Goal: Information Seeking & Learning: Learn about a topic

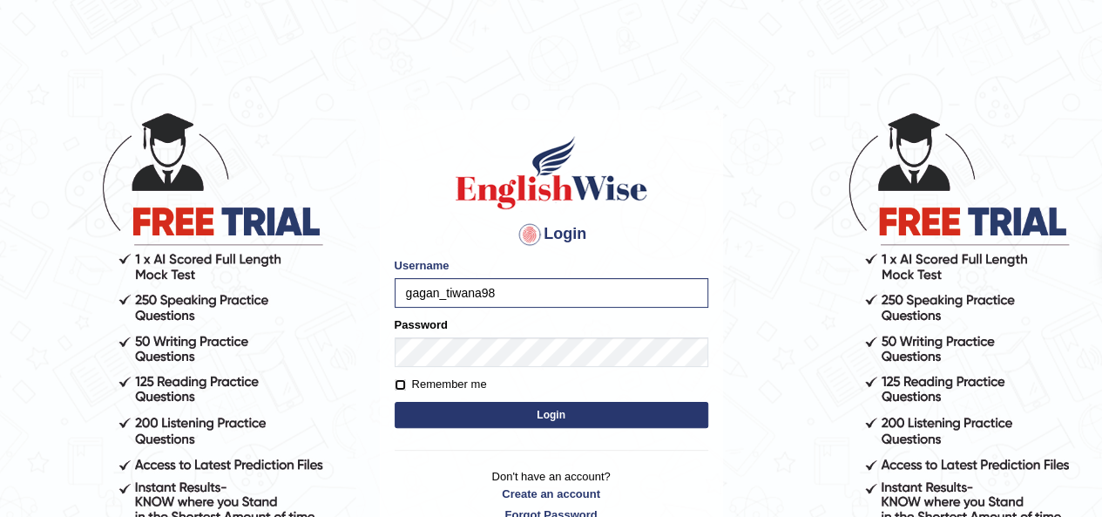
click at [399, 383] on input "Remember me" at bounding box center [400, 384] width 11 height 11
checkbox input "true"
click at [491, 412] on button "Login" at bounding box center [552, 415] width 314 height 26
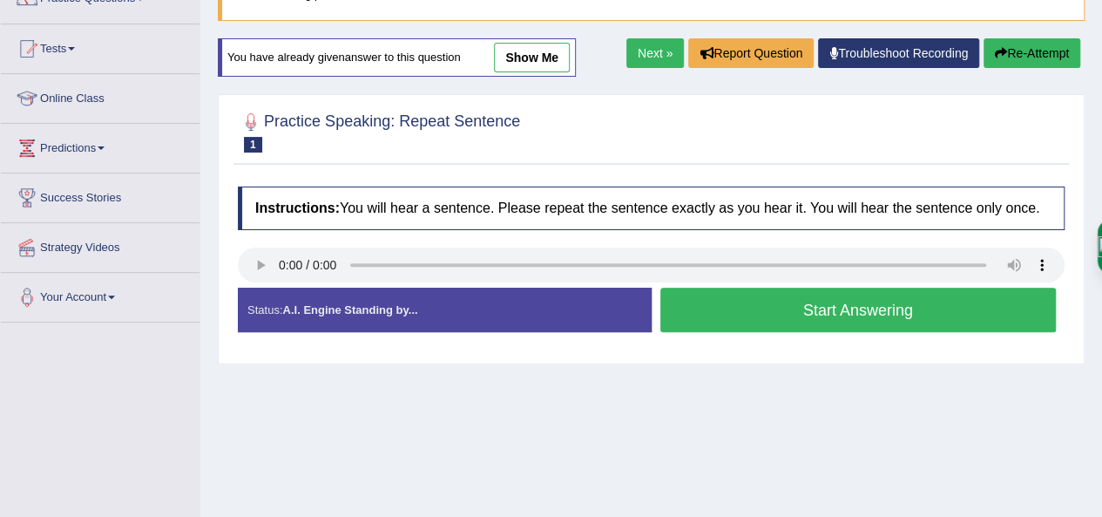
click at [898, 320] on button "Start Answering" at bounding box center [859, 310] width 396 height 44
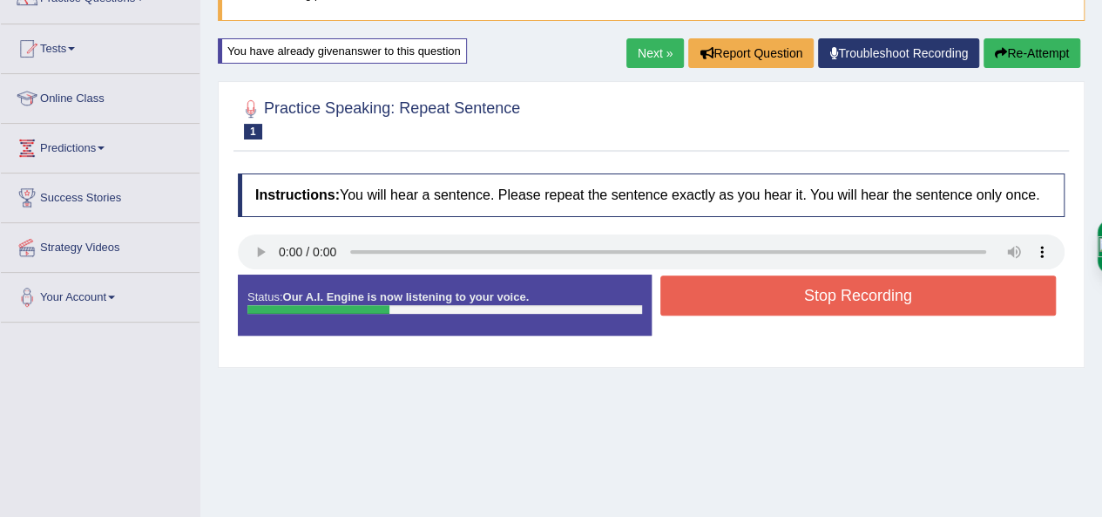
click at [898, 300] on button "Stop Recording" at bounding box center [859, 295] width 396 height 40
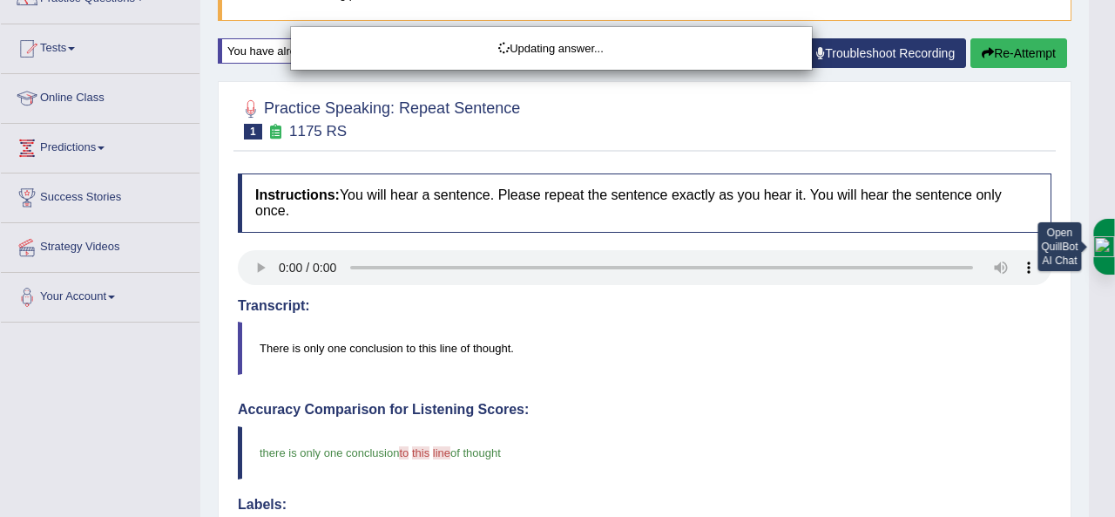
click at [1101, 343] on body "Toggle navigation Home Practice Questions Speaking Practice Read Aloud Repeat S…" at bounding box center [557, 97] width 1115 height 517
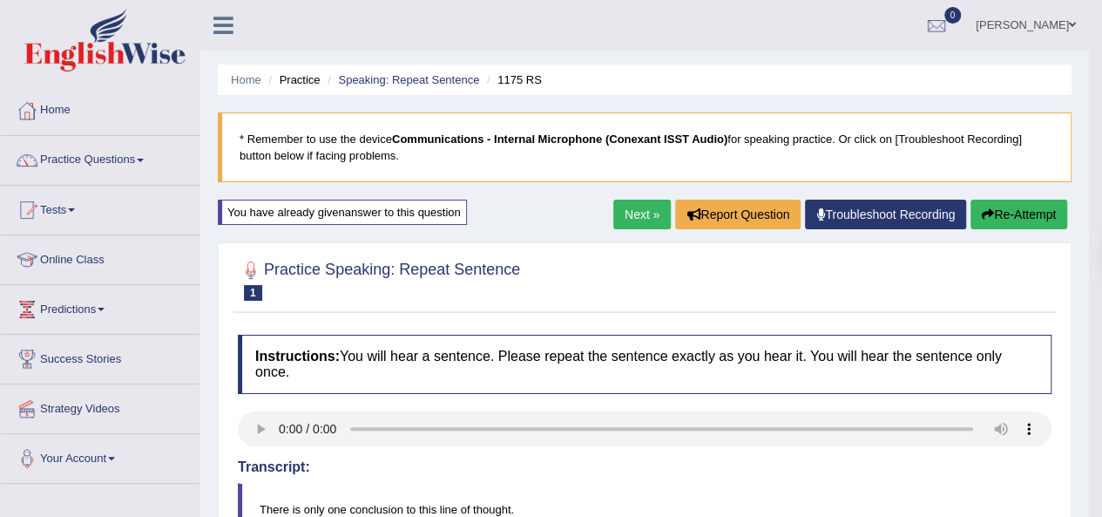
click at [657, 208] on link "Next »" at bounding box center [642, 215] width 58 height 30
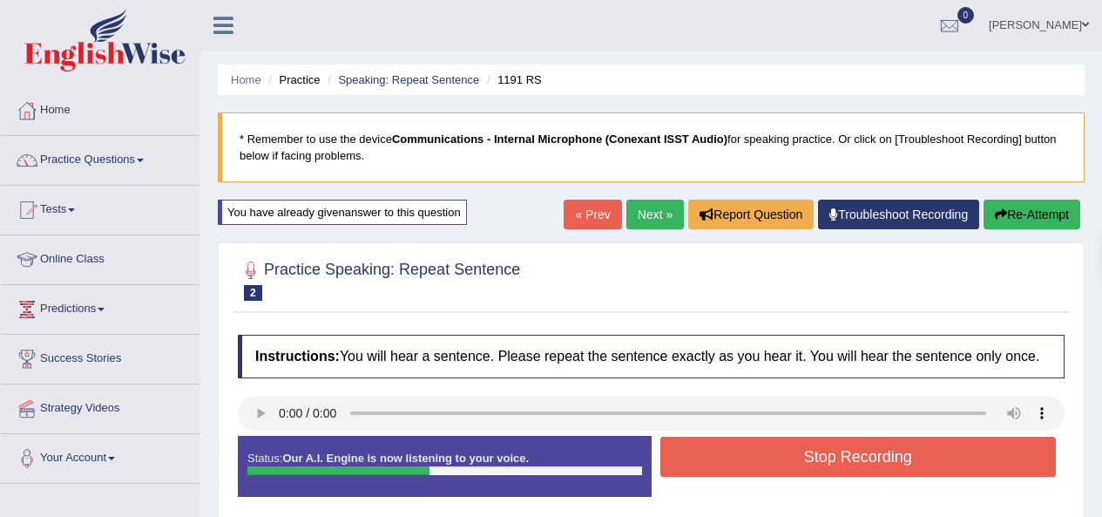
click at [815, 437] on button "Stop Recording" at bounding box center [859, 457] width 396 height 40
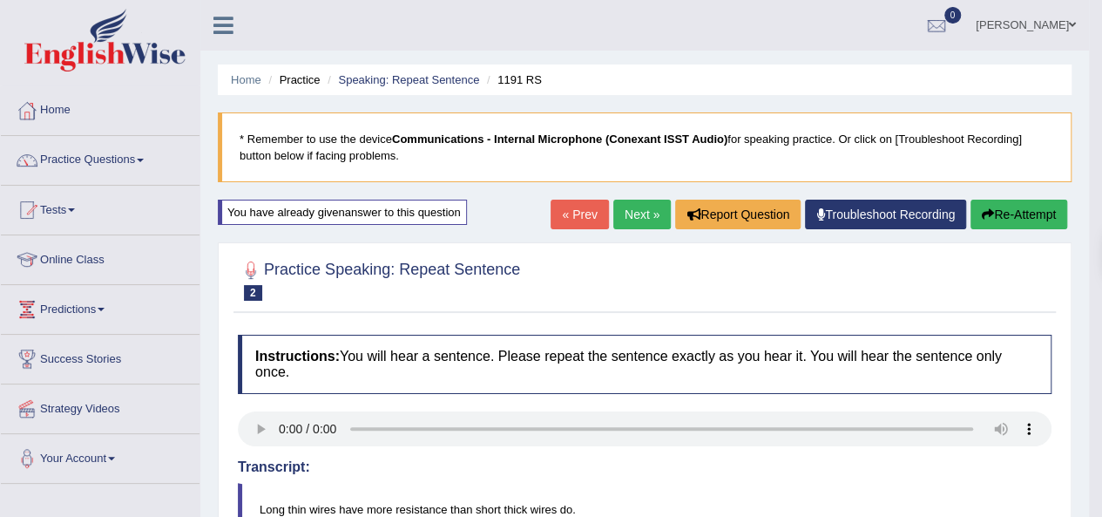
click at [624, 222] on link "Next »" at bounding box center [642, 215] width 58 height 30
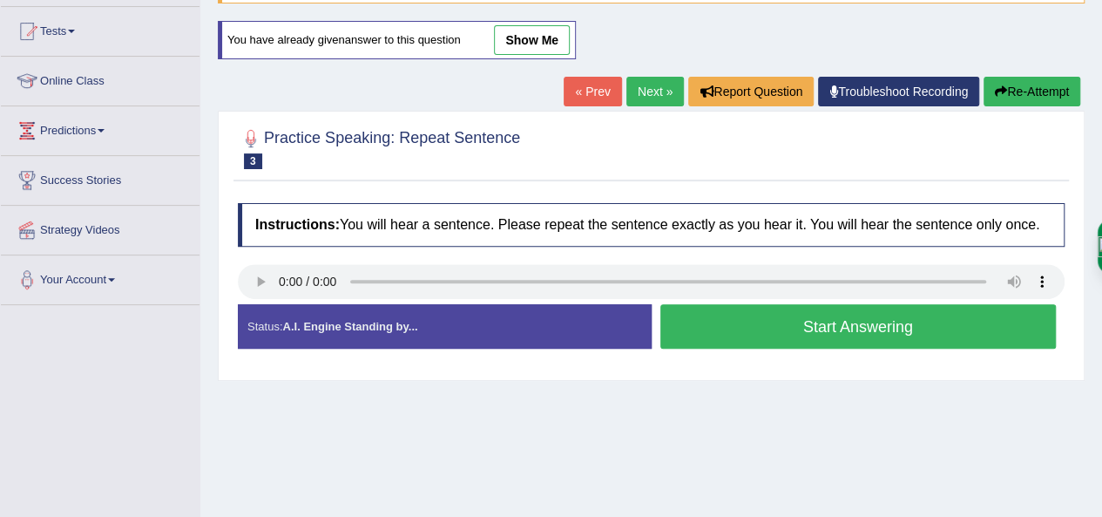
click at [898, 335] on button "Start Answering" at bounding box center [859, 326] width 396 height 44
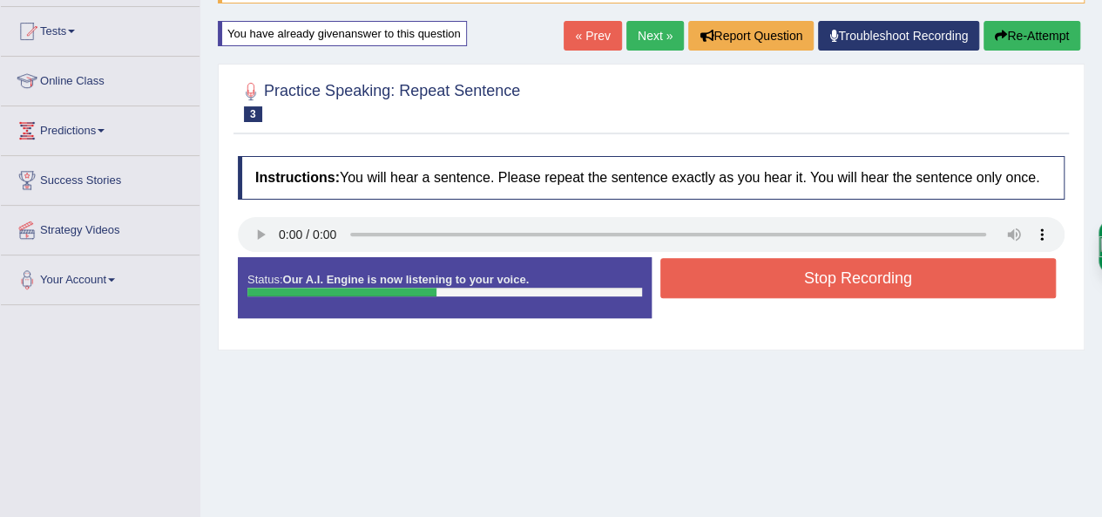
click at [885, 290] on button "Stop Recording" at bounding box center [859, 278] width 396 height 40
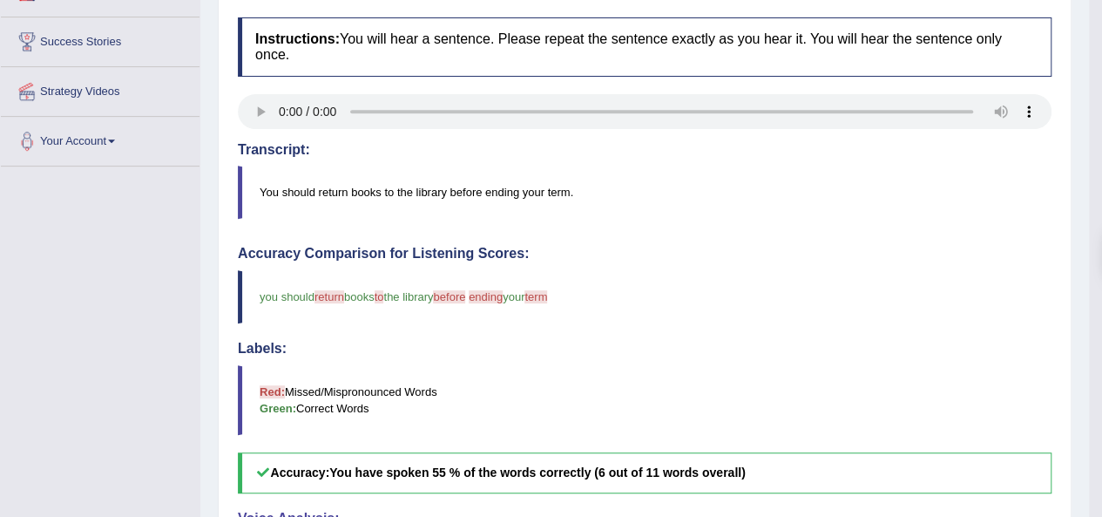
scroll to position [42, 0]
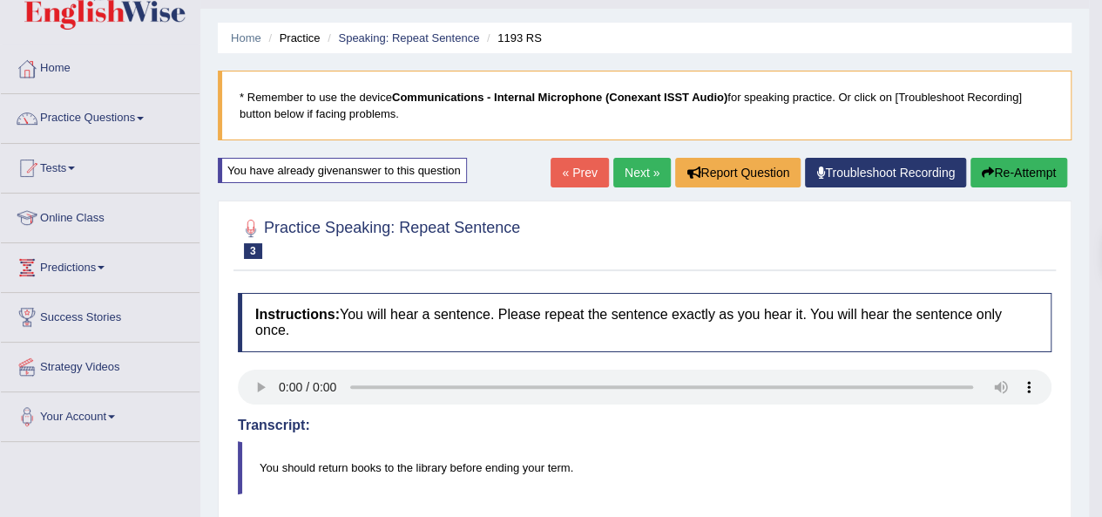
click at [630, 170] on link "Next »" at bounding box center [642, 173] width 58 height 30
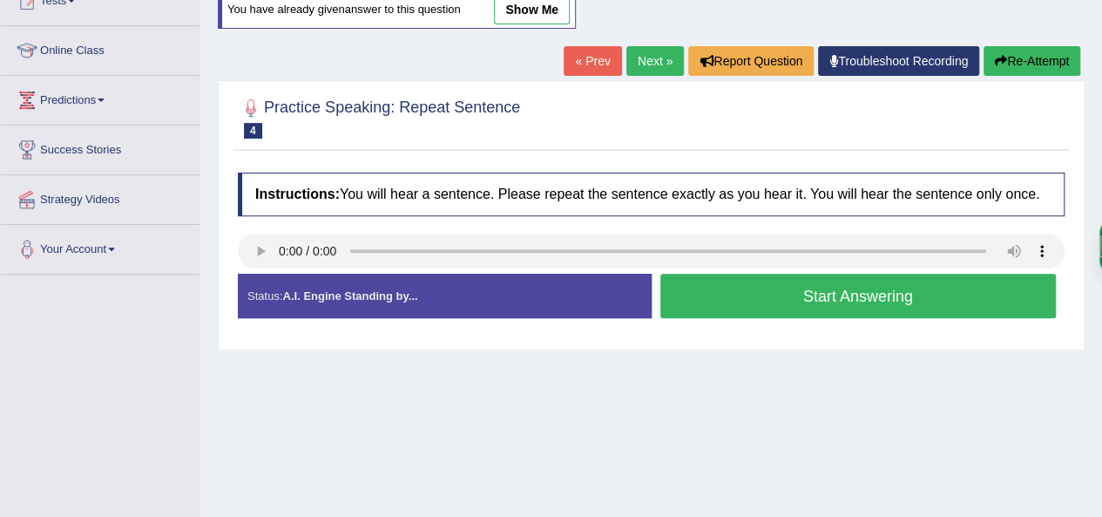
click at [877, 300] on button "Start Answering" at bounding box center [859, 296] width 396 height 44
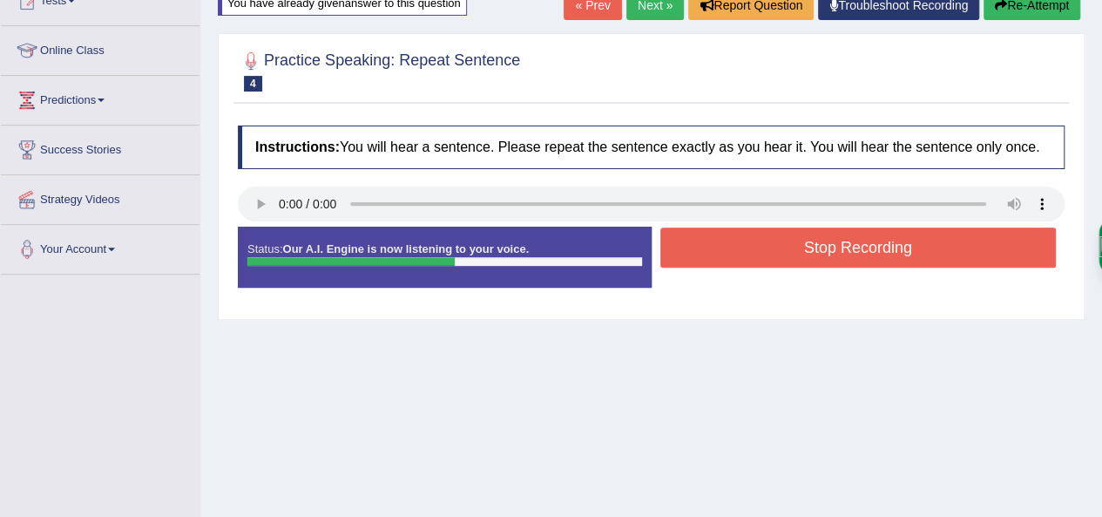
click at [882, 259] on button "Stop Recording" at bounding box center [859, 247] width 396 height 40
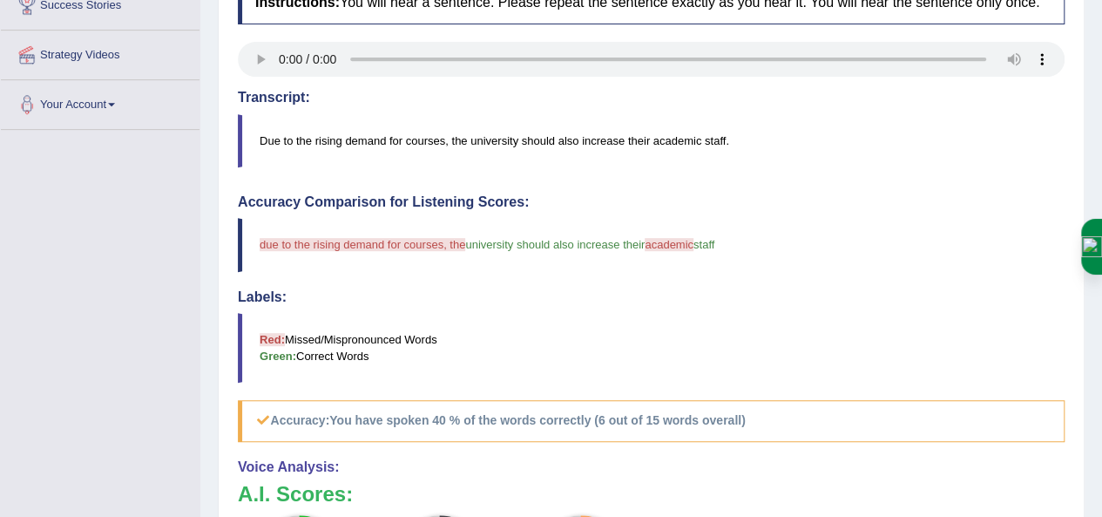
scroll to position [342, 0]
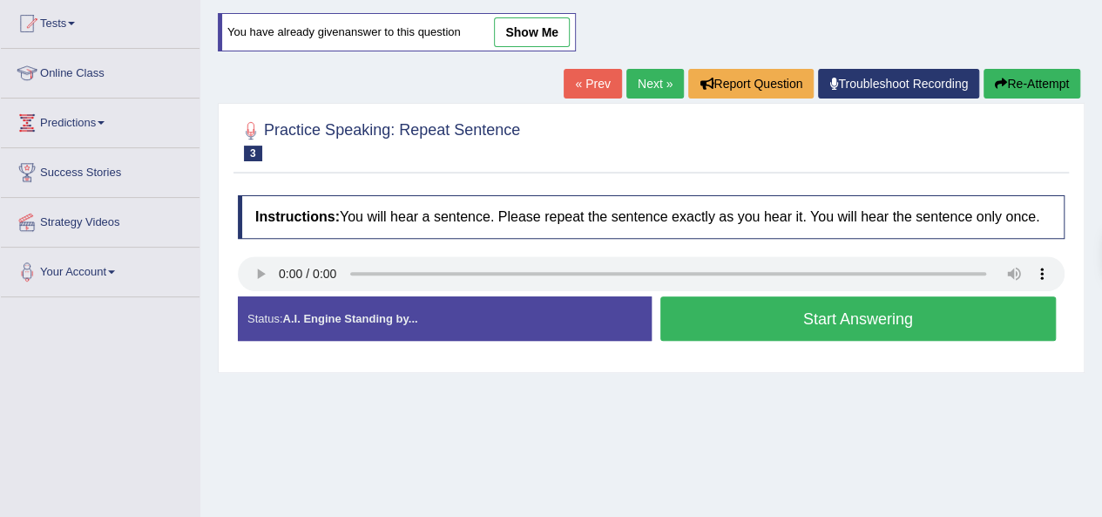
click at [660, 81] on link "Next »" at bounding box center [656, 84] width 58 height 30
click at [940, 316] on button "Start Answering" at bounding box center [859, 318] width 396 height 44
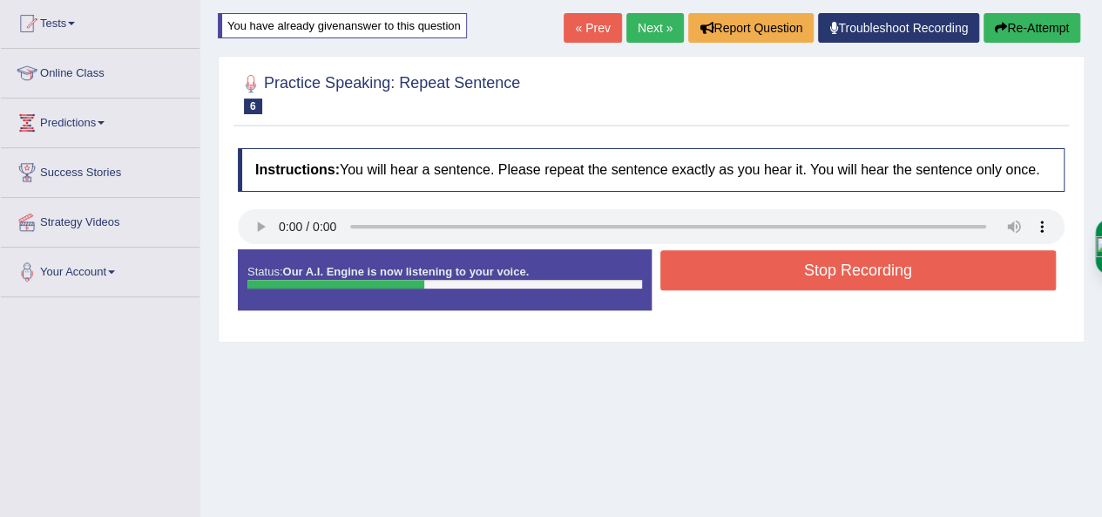
click at [918, 270] on button "Stop Recording" at bounding box center [859, 270] width 396 height 40
